Goal: Transaction & Acquisition: Download file/media

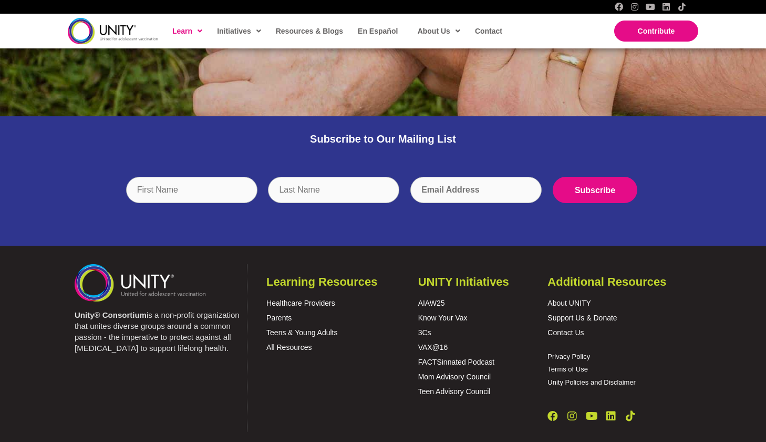
scroll to position [1422, 0]
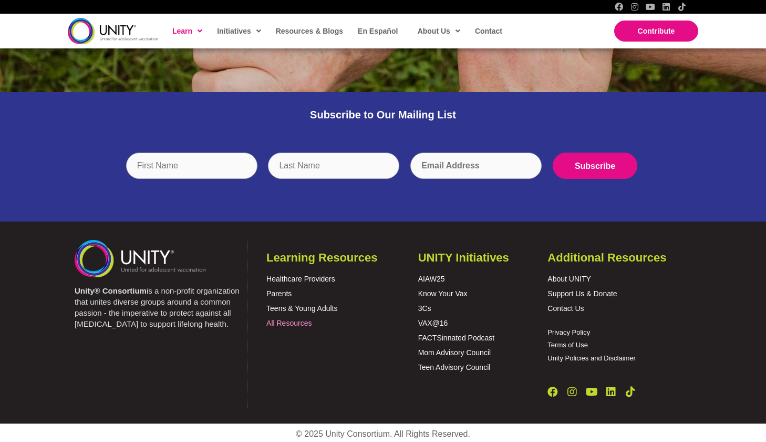
click at [288, 321] on link "All Resources" at bounding box center [288, 323] width 45 height 8
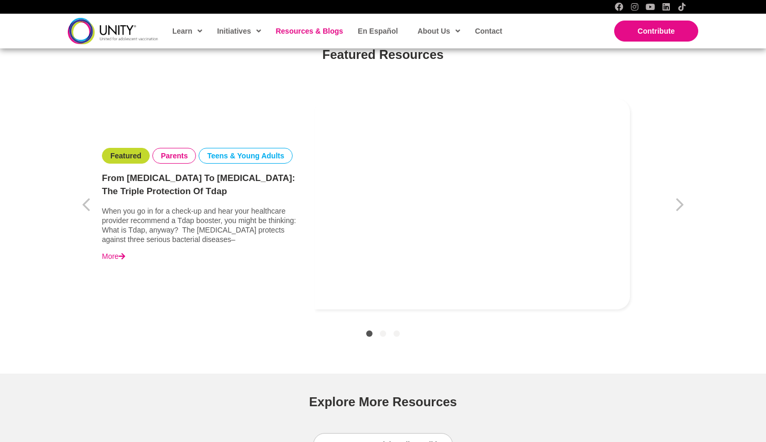
scroll to position [578, 0]
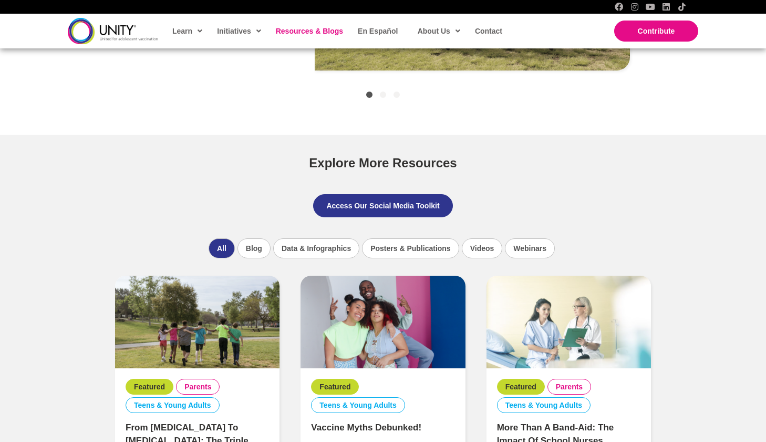
click at [372, 200] on link "Access Our Social Media Toolkit" at bounding box center [382, 205] width 139 height 23
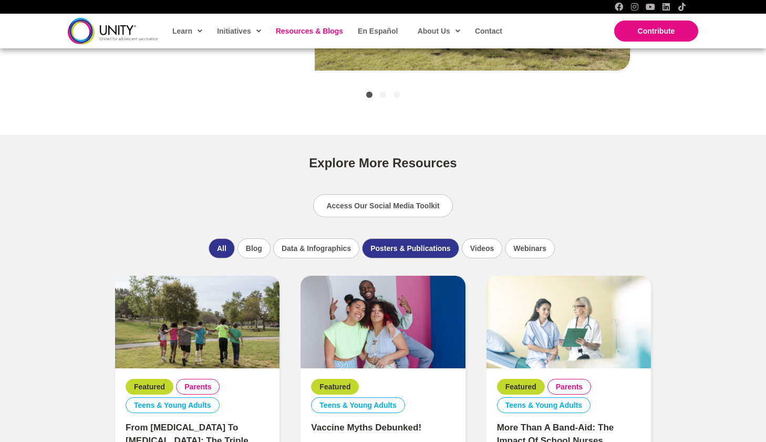
click at [376, 246] on li "Posters & Publications" at bounding box center [410, 248] width 97 height 20
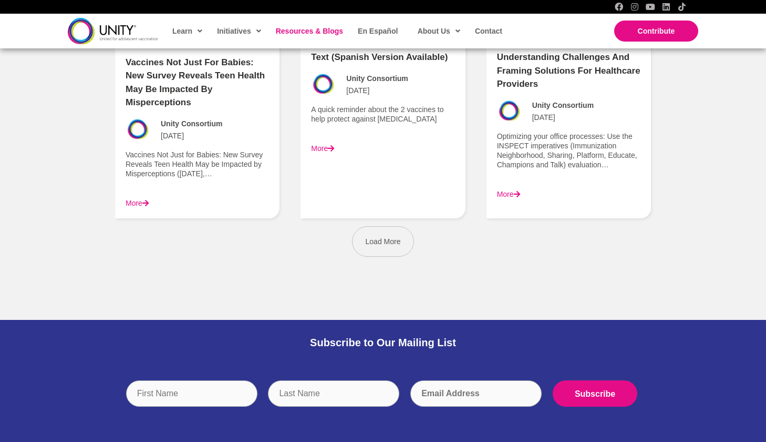
scroll to position [1594, 0]
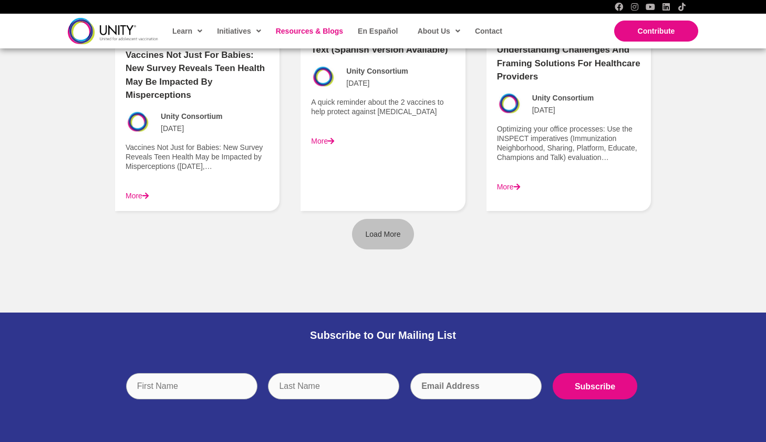
click at [403, 219] on link "Load More" at bounding box center [383, 234] width 63 height 30
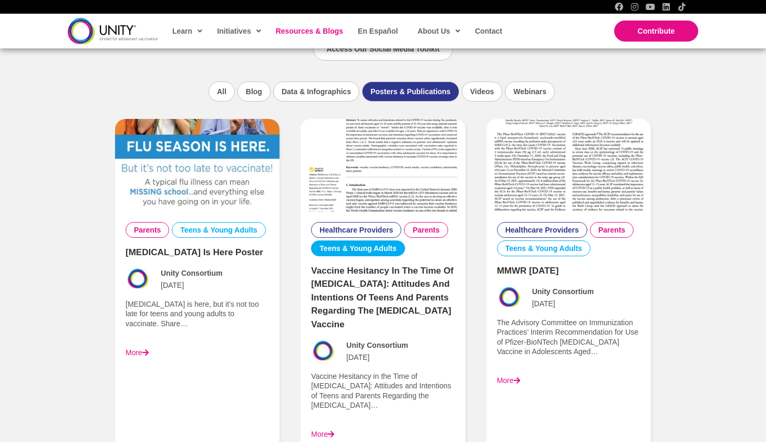
scroll to position [753, 0]
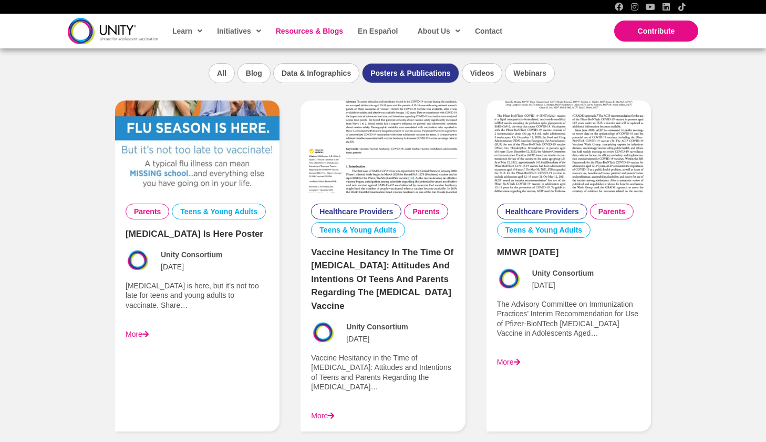
click at [137, 331] on link "More" at bounding box center [137, 334] width 23 height 8
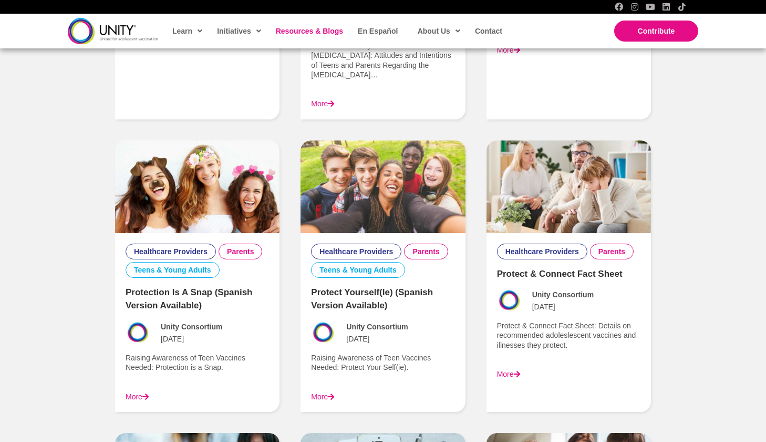
scroll to position [1069, 0]
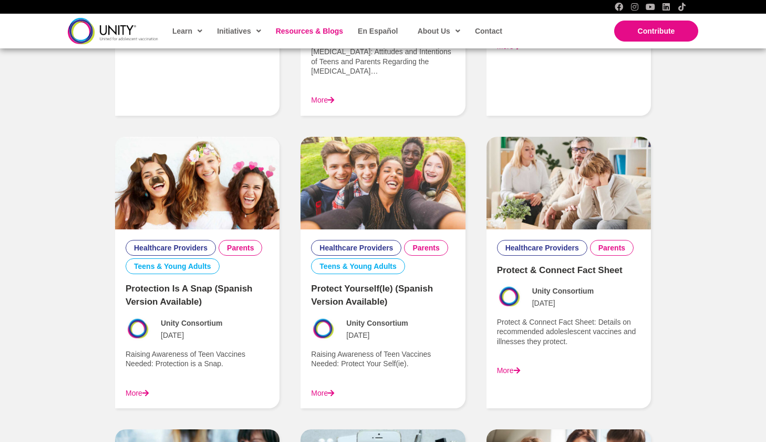
click at [143, 388] on link "More" at bounding box center [137, 392] width 23 height 8
click at [519, 366] on span at bounding box center [517, 369] width 6 height 7
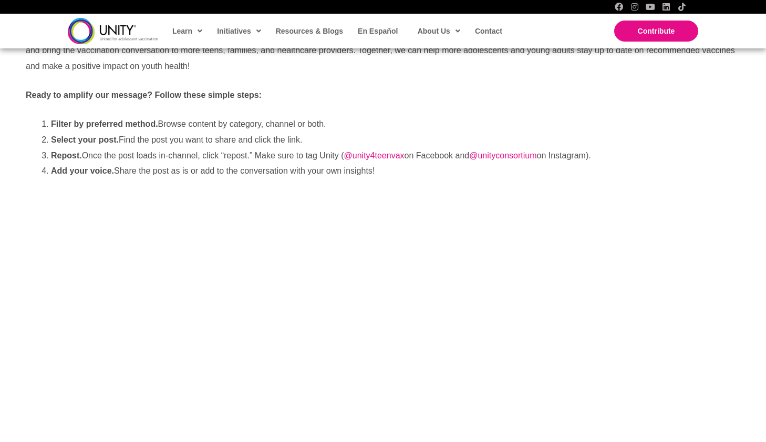
scroll to position [53, 0]
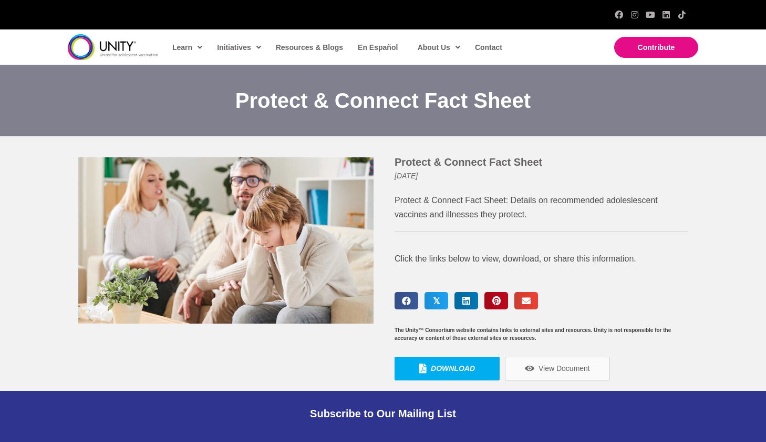
click at [473, 374] on link "Download" at bounding box center [447, 368] width 105 height 24
